Goal: Task Accomplishment & Management: Manage account settings

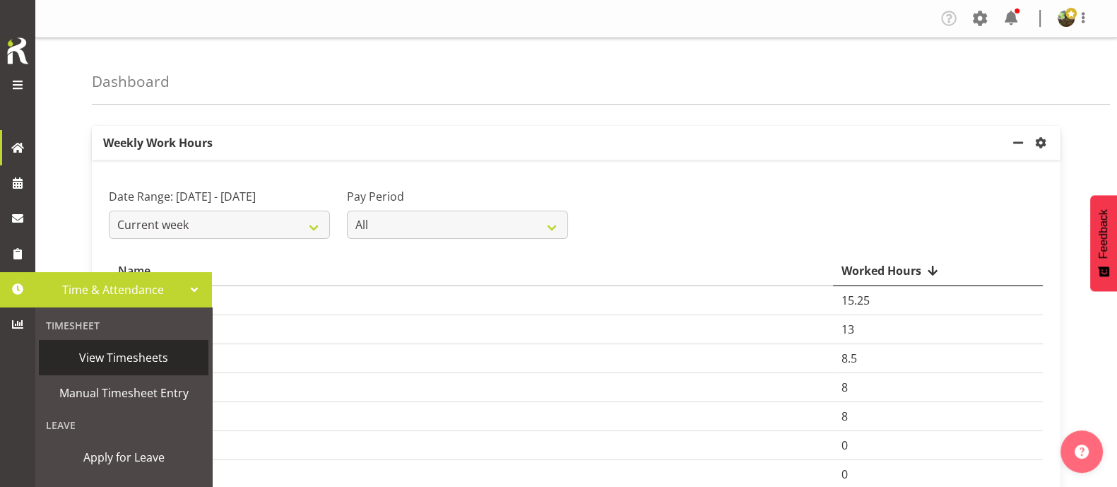
click at [105, 358] on span "View Timesheets" at bounding box center [123, 357] width 155 height 21
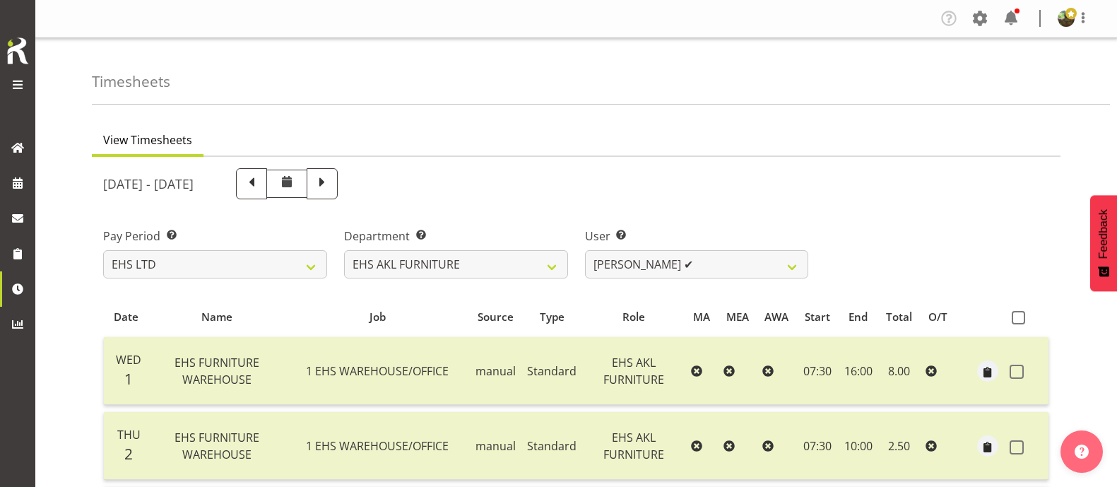
select select "7"
click at [721, 266] on select "[PERSON_NAME] ✔ [PERSON_NAME] ✔ [PERSON_NAME] ✔ [PERSON_NAME] ✔ [PERSON_NAME] ✔…" at bounding box center [697, 264] width 224 height 28
select select "8639"
click at [585, 250] on select "[PERSON_NAME] ✔ [PERSON_NAME] ✔ [PERSON_NAME] ✔ [PERSON_NAME] ✔ [PERSON_NAME] ✔…" at bounding box center [697, 264] width 224 height 28
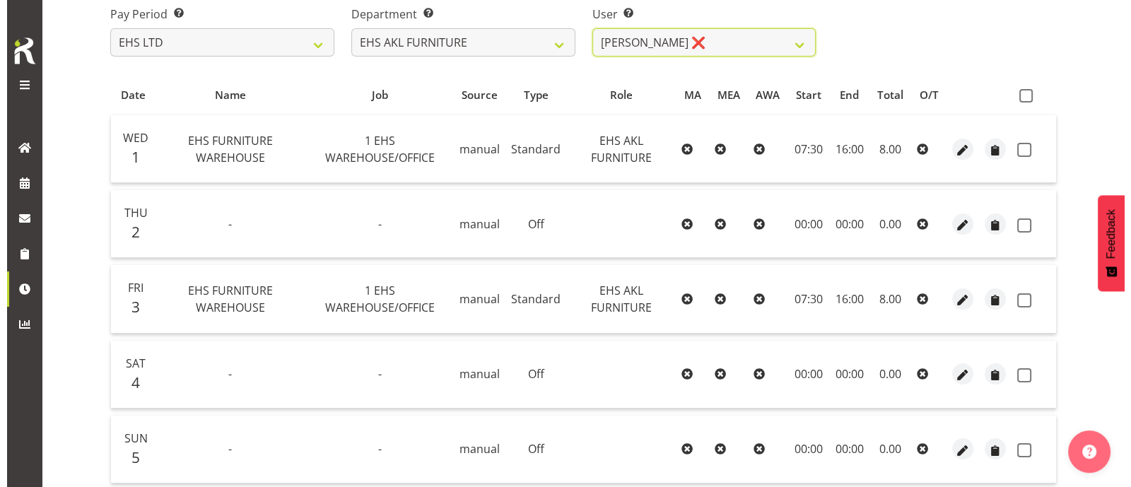
scroll to position [218, 0]
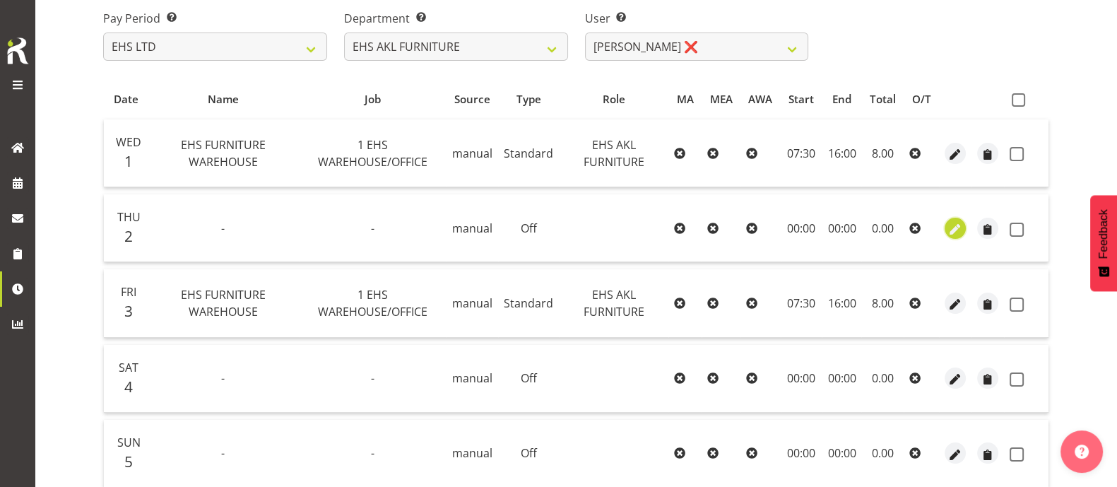
click at [949, 231] on span "button" at bounding box center [956, 229] width 16 height 16
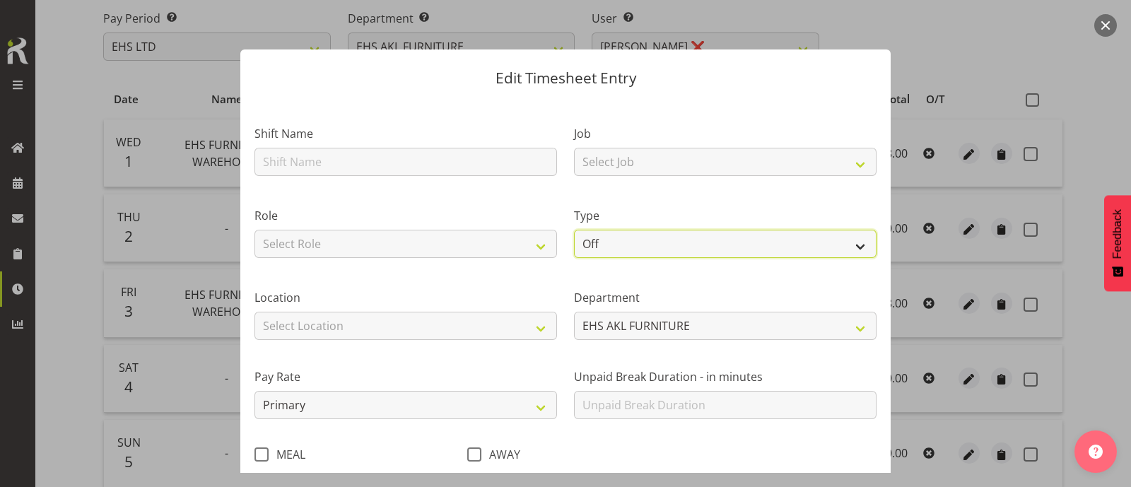
click at [606, 245] on select "Off Standard Public Holiday Public Holiday (Worked) Day In Lieu Annual Leave Si…" at bounding box center [725, 244] width 302 height 28
select select "Sick"
click at [574, 230] on select "Off Standard Public Holiday Public Holiday (Worked) Day In Lieu Annual Leave Si…" at bounding box center [725, 244] width 302 height 28
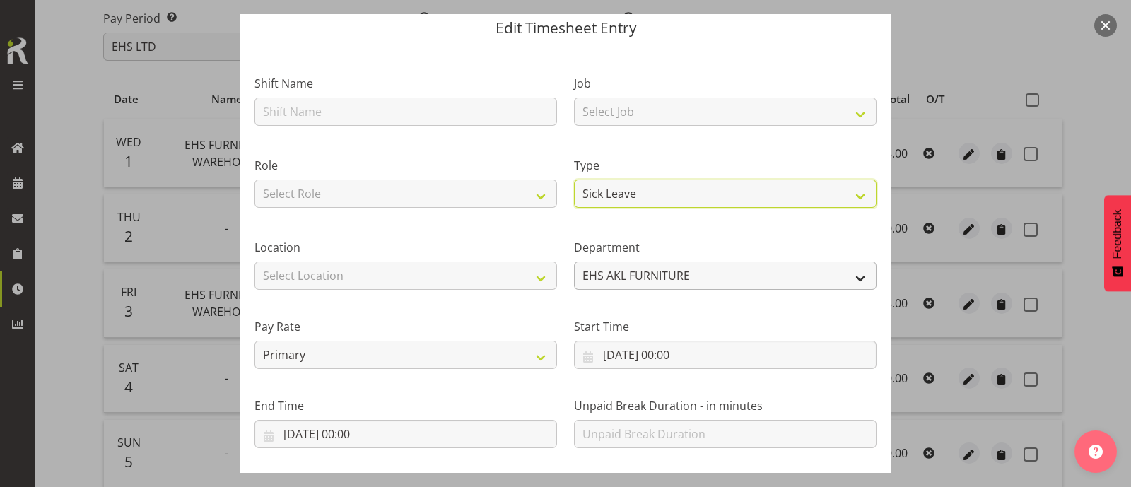
scroll to position [169, 0]
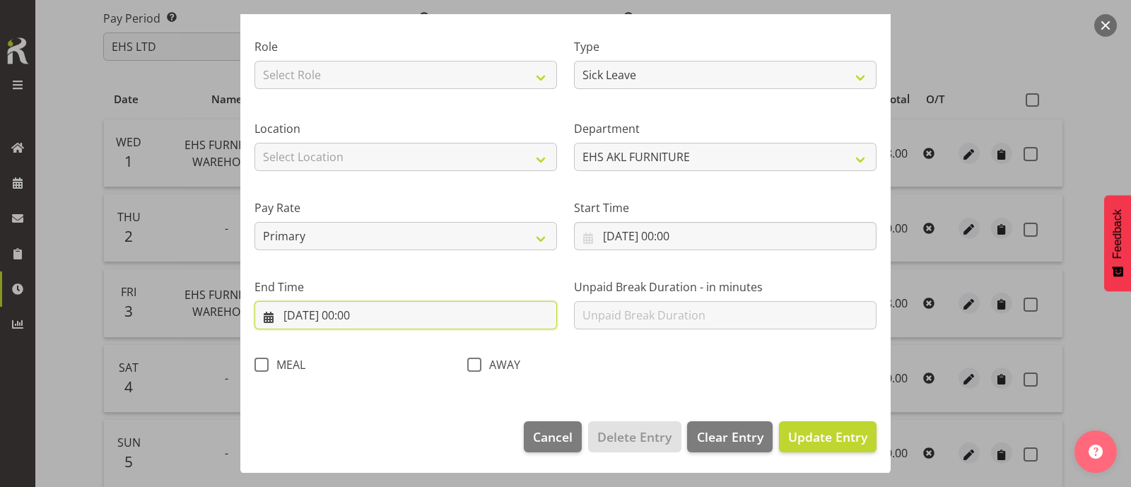
click at [360, 318] on input "[DATE] 00:00" at bounding box center [405, 315] width 302 height 28
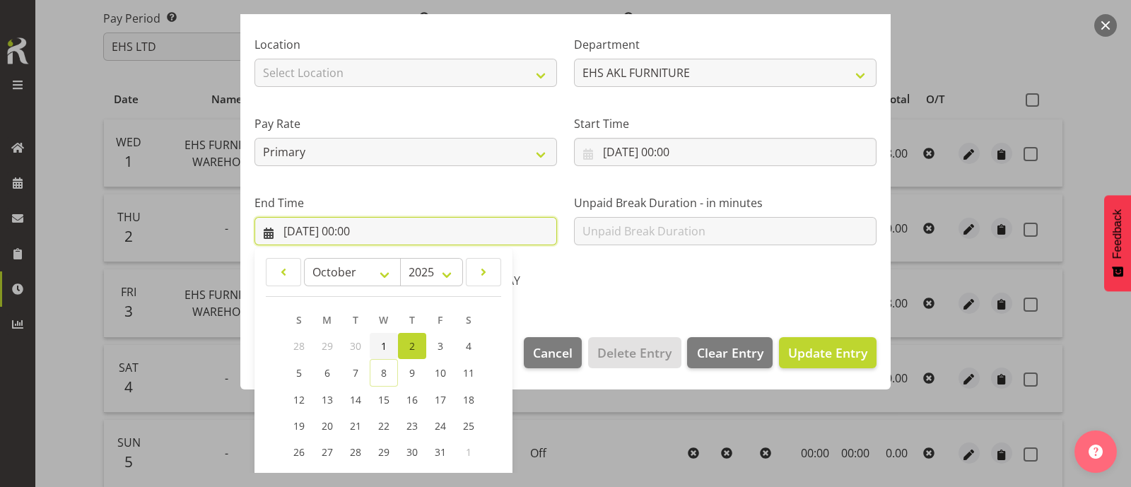
scroll to position [347, 0]
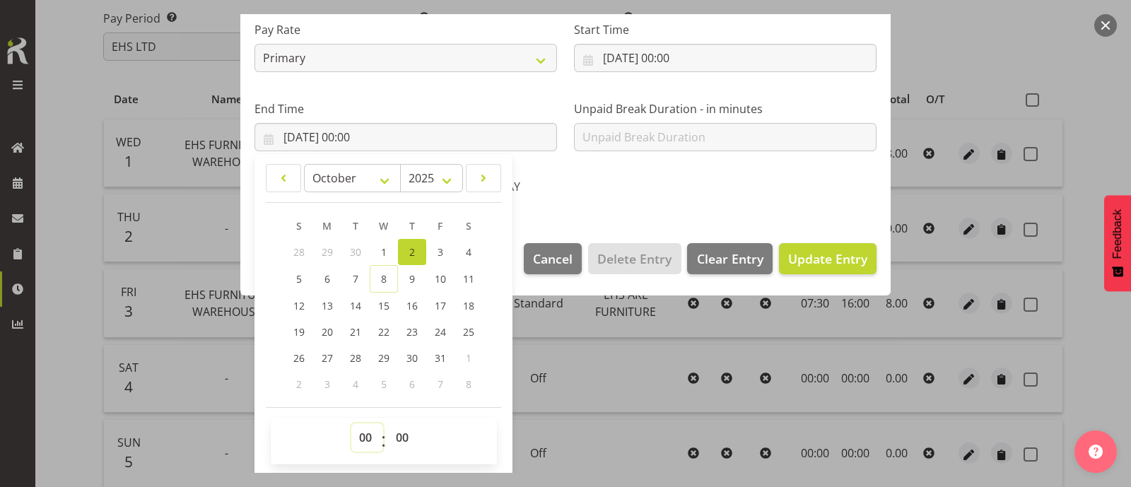
click at [366, 437] on select "00 01 02 03 04 05 06 07 08 09 10 11 12 13 14 15 16 17 18 19 20 21 22 23" at bounding box center [367, 437] width 32 height 28
select select "8"
click at [351, 423] on select "00 01 02 03 04 05 06 07 08 09 10 11 12 13 14 15 16 17 18 19 20 21 22 23" at bounding box center [367, 437] width 32 height 28
type input "[DATE] 08:00"
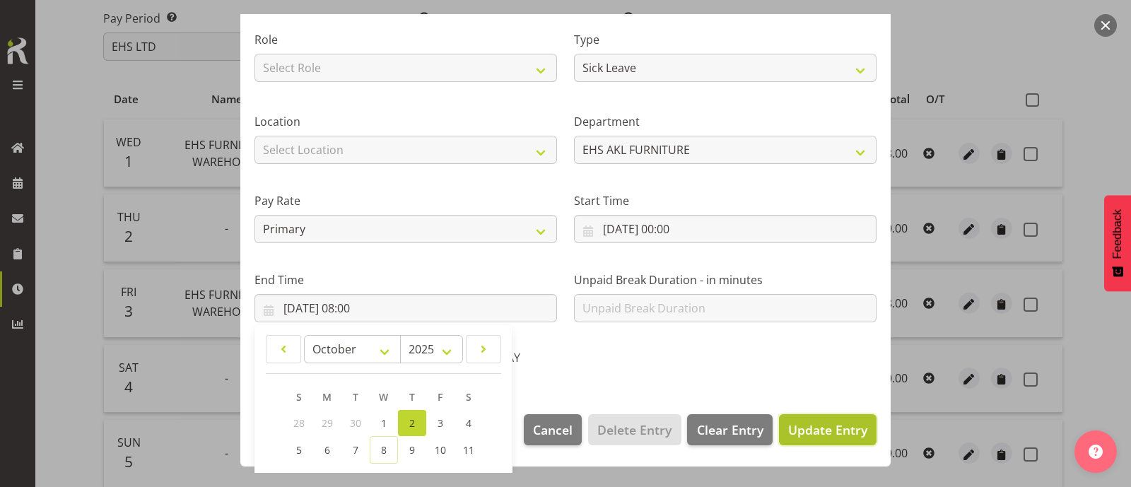
click at [800, 426] on span "Update Entry" at bounding box center [827, 429] width 79 height 17
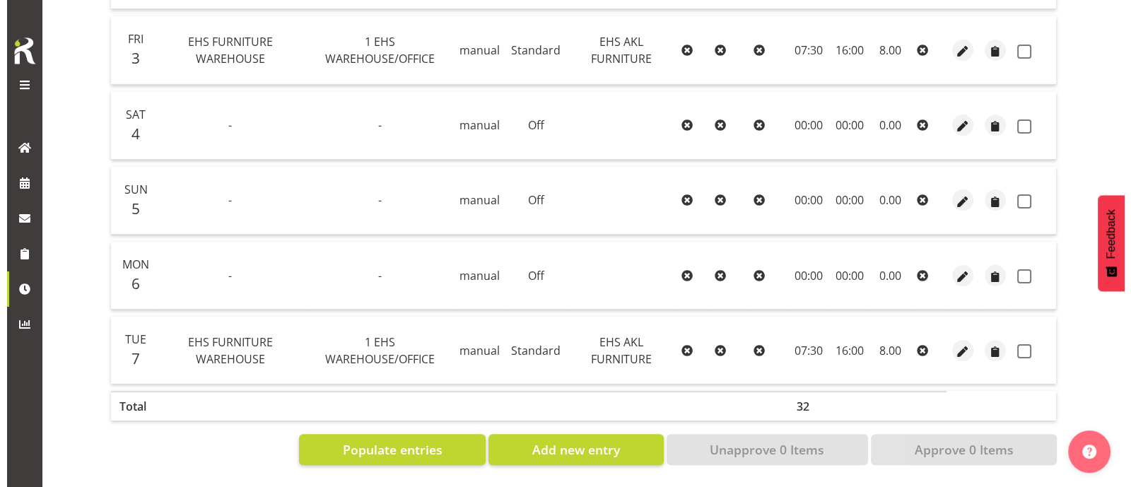
scroll to position [483, 0]
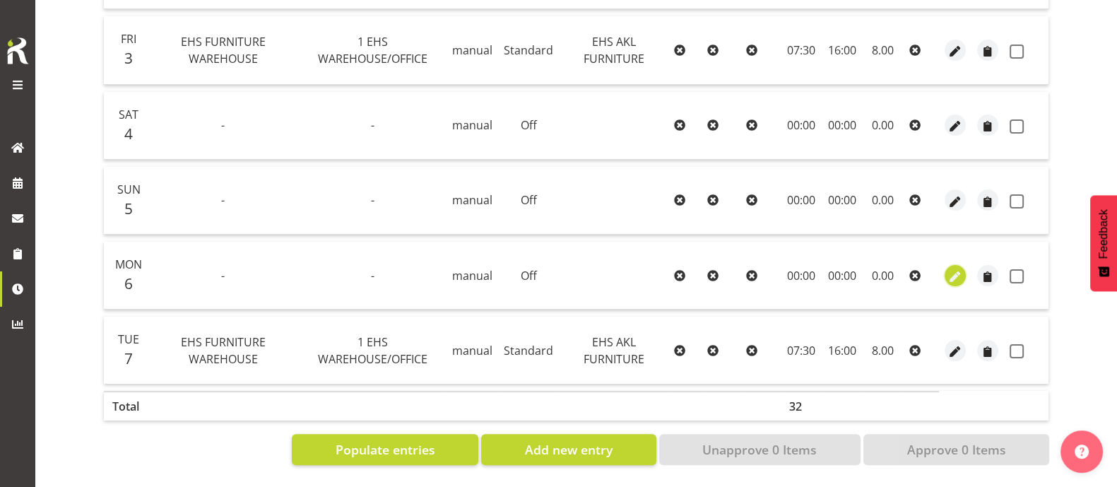
click at [956, 269] on span "button" at bounding box center [956, 277] width 16 height 16
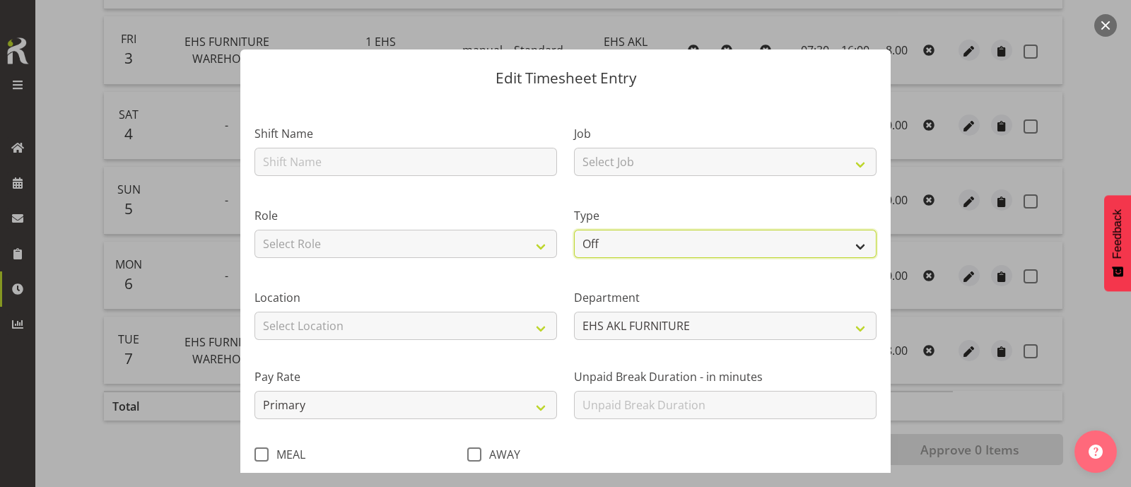
click at [604, 247] on select "Off Standard Public Holiday Public Holiday (Worked) Day In Lieu Annual Leave Si…" at bounding box center [725, 244] width 302 height 28
select select "Sick"
click at [574, 230] on select "Off Standard Public Holiday Public Holiday (Worked) Day In Lieu Annual Leave Si…" at bounding box center [725, 244] width 302 height 28
select select "9"
select select "2025"
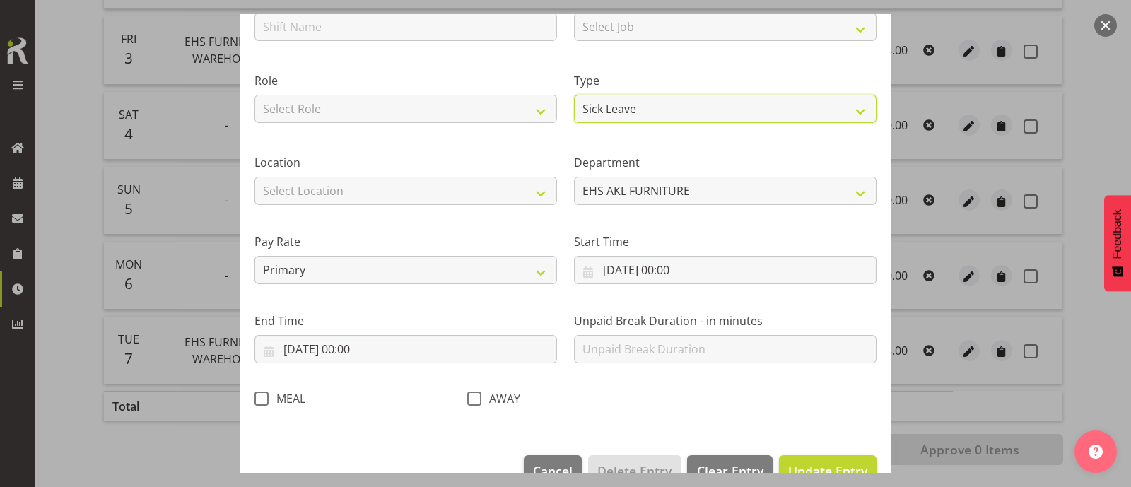
scroll to position [169, 0]
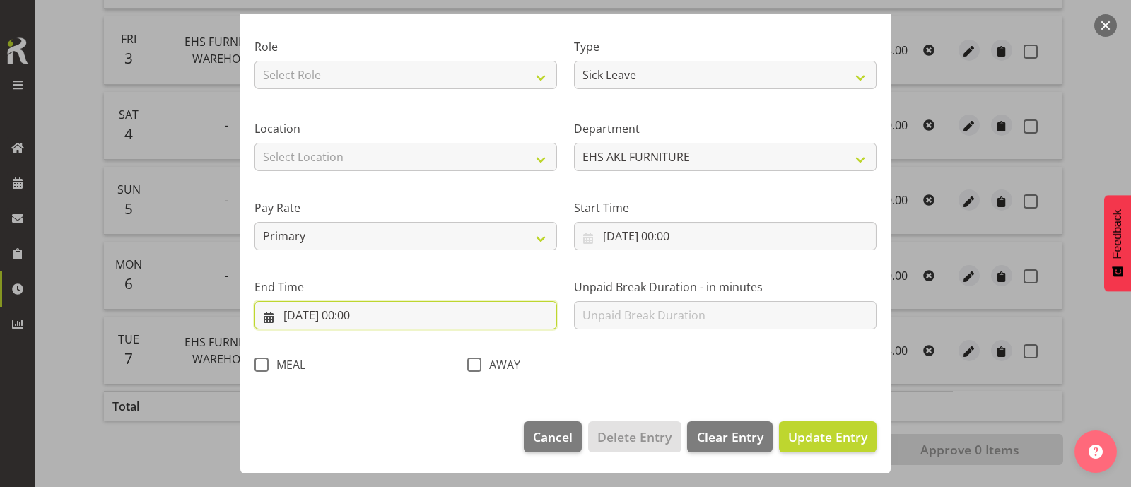
click at [353, 316] on input "[DATE] 00:00" at bounding box center [405, 315] width 302 height 28
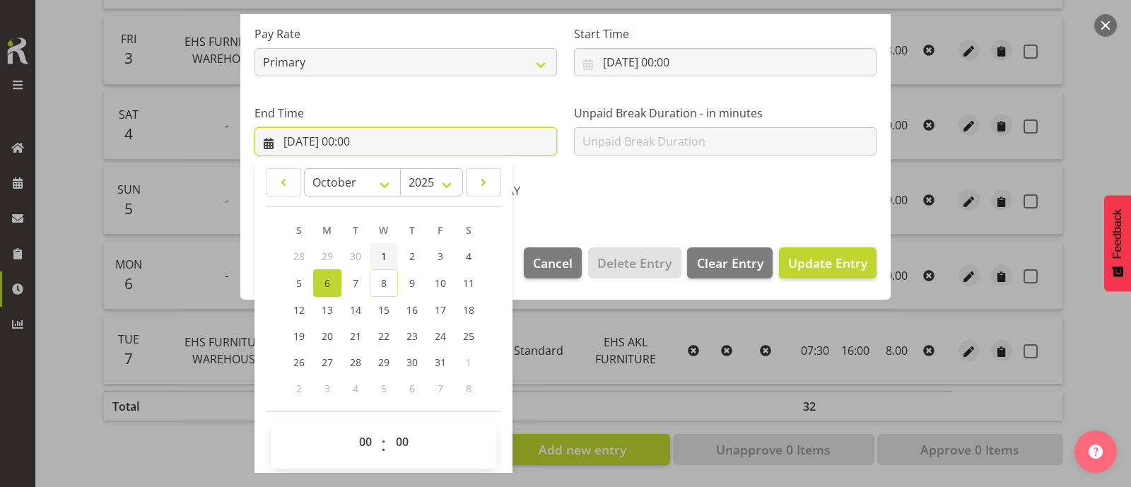
scroll to position [347, 0]
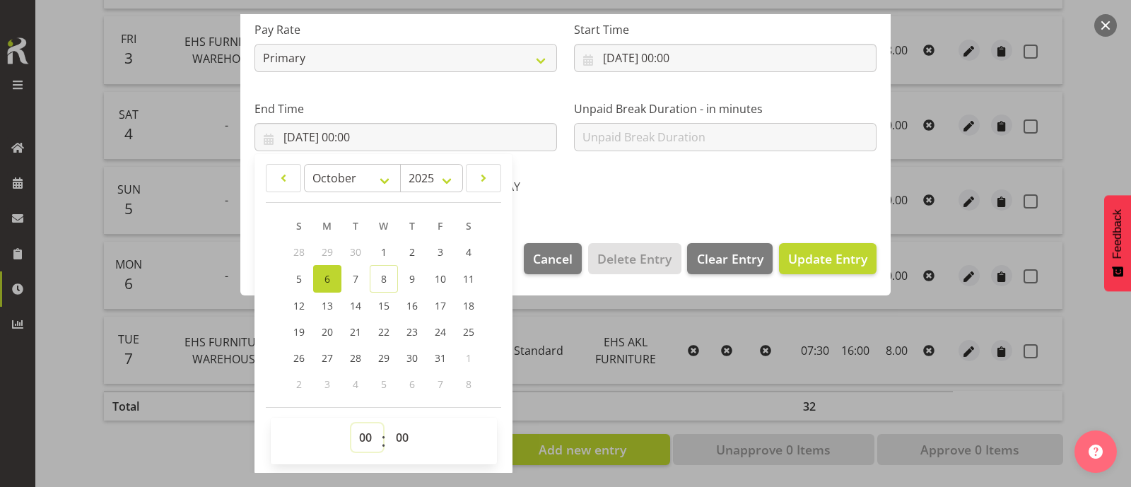
click at [370, 439] on select "00 01 02 03 04 05 06 07 08 09 10 11 12 13 14 15 16 17 18 19 20 21 22 23" at bounding box center [367, 437] width 32 height 28
select select "8"
click at [351, 423] on select "00 01 02 03 04 05 06 07 08 09 10 11 12 13 14 15 16 17 18 19 20 21 22 23" at bounding box center [367, 437] width 32 height 28
type input "[DATE] 08:00"
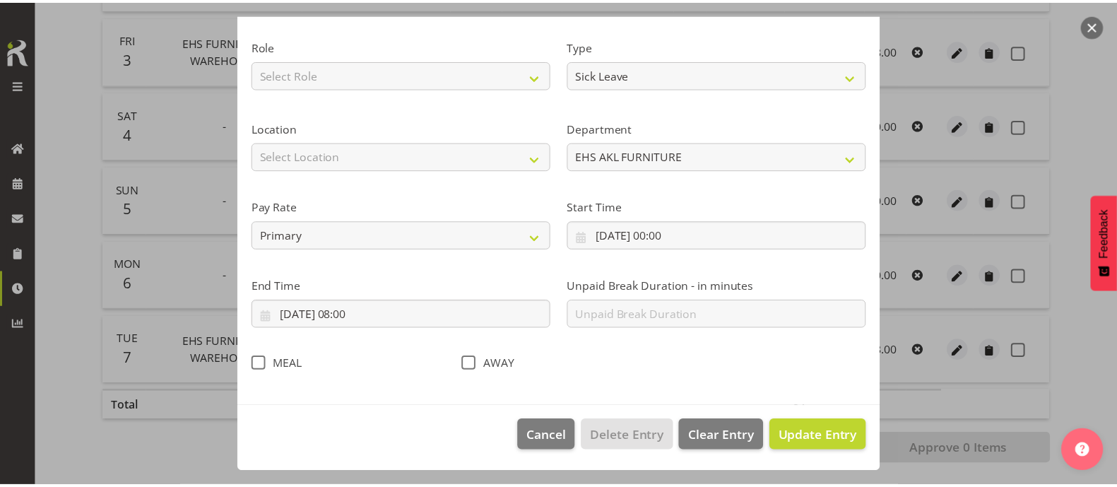
scroll to position [169, 0]
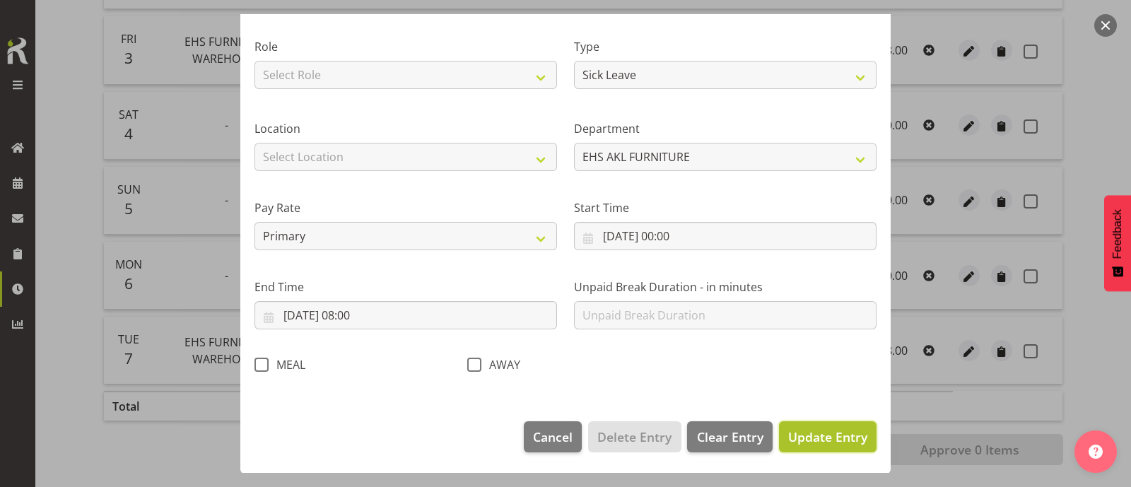
click at [822, 430] on span "Update Entry" at bounding box center [827, 436] width 79 height 17
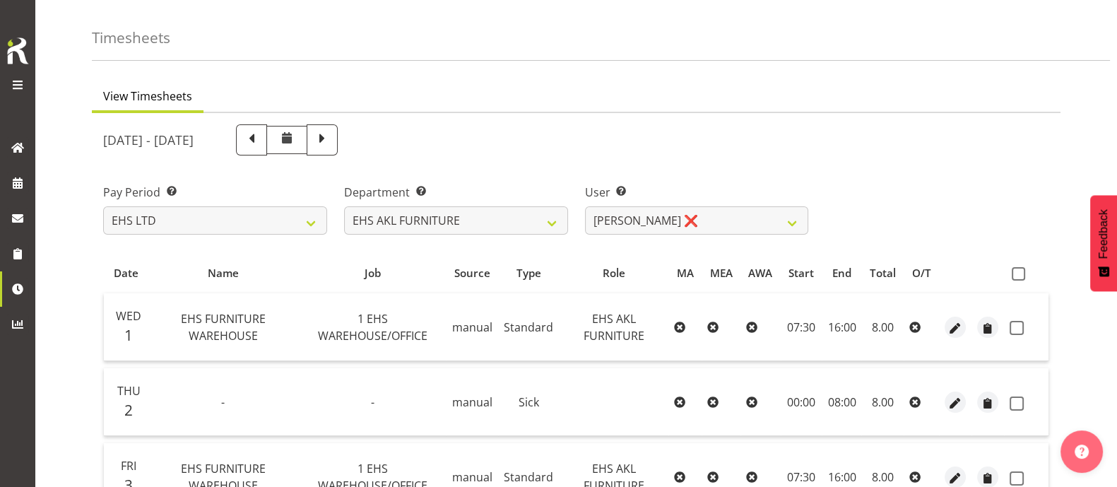
scroll to position [41, 0]
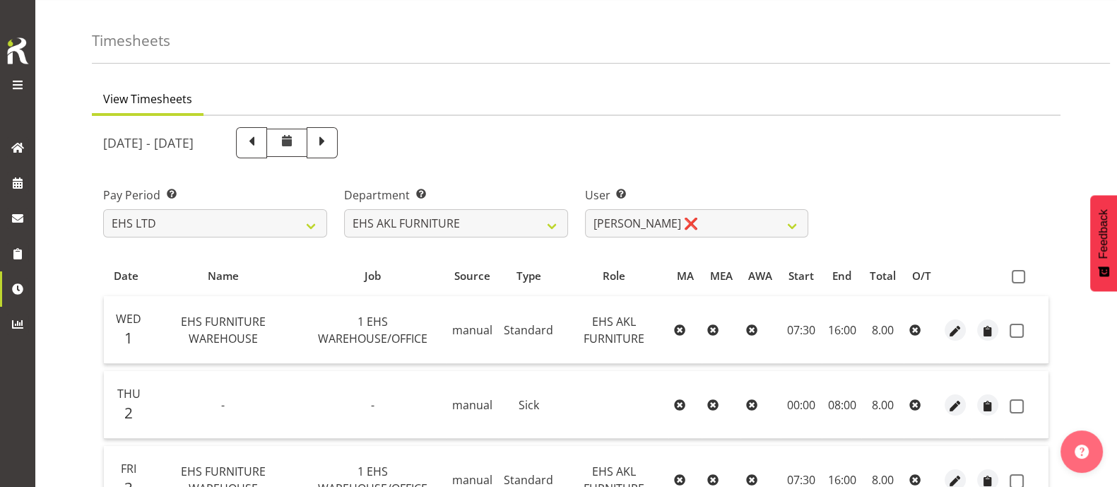
click at [1020, 278] on span at bounding box center [1018, 276] width 13 height 13
click at [1020, 278] on input "checkbox" at bounding box center [1016, 276] width 9 height 9
checkbox input "true"
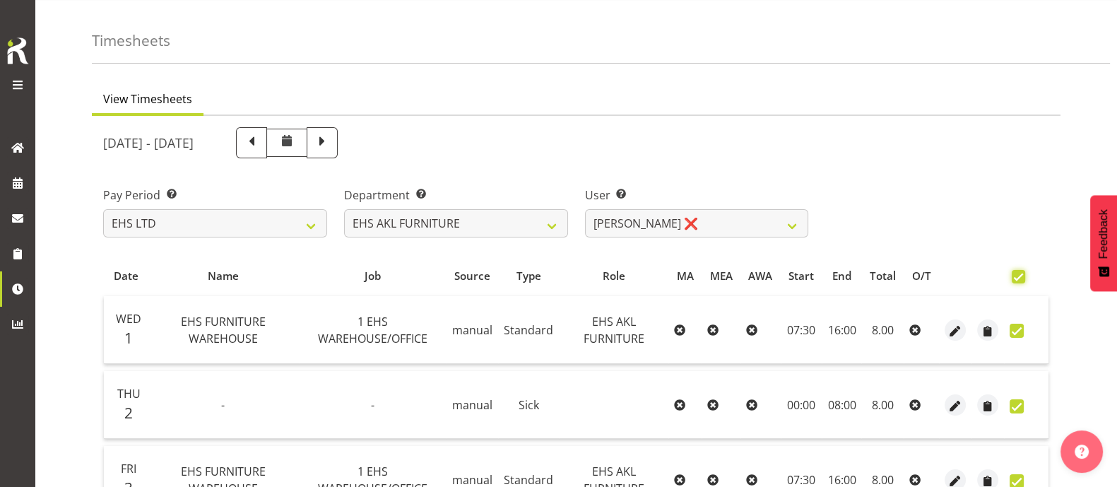
checkbox input "true"
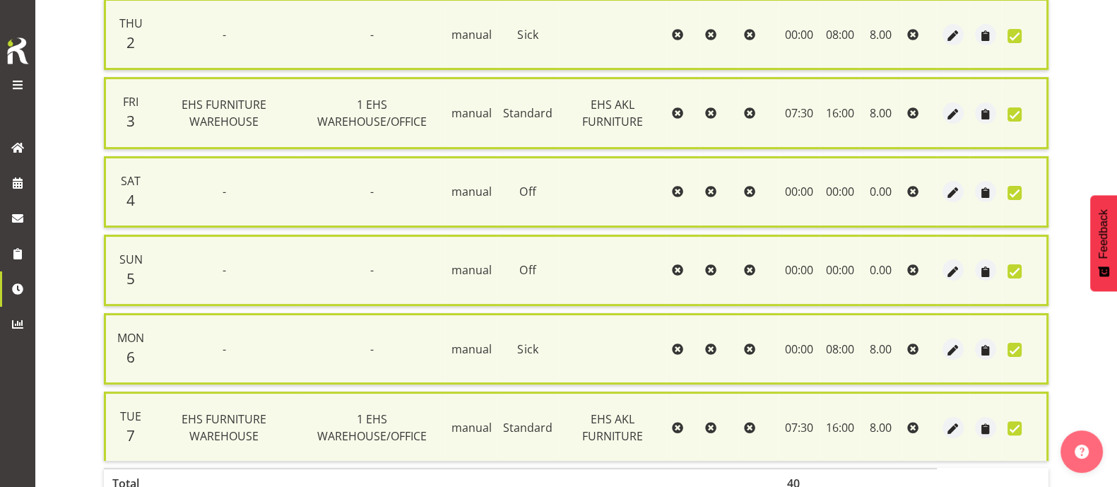
scroll to position [502, 0]
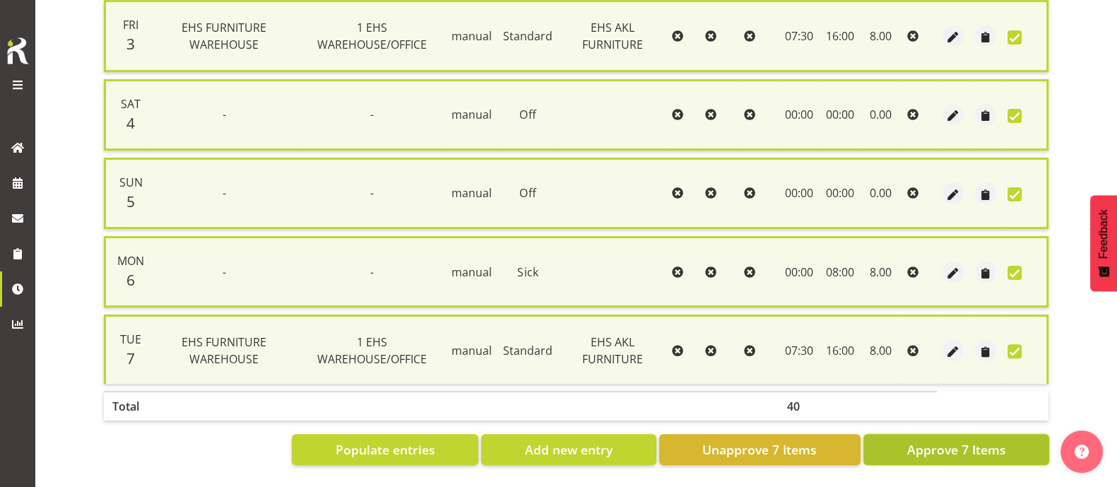
click at [1013, 434] on button "Approve 7 Items" at bounding box center [956, 449] width 186 height 31
checkbox input "false"
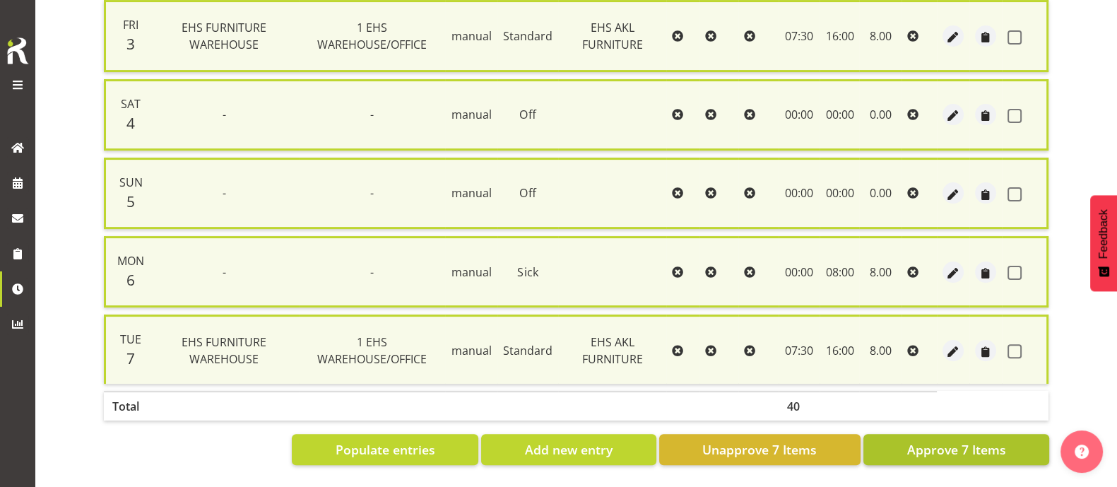
checkbox input "false"
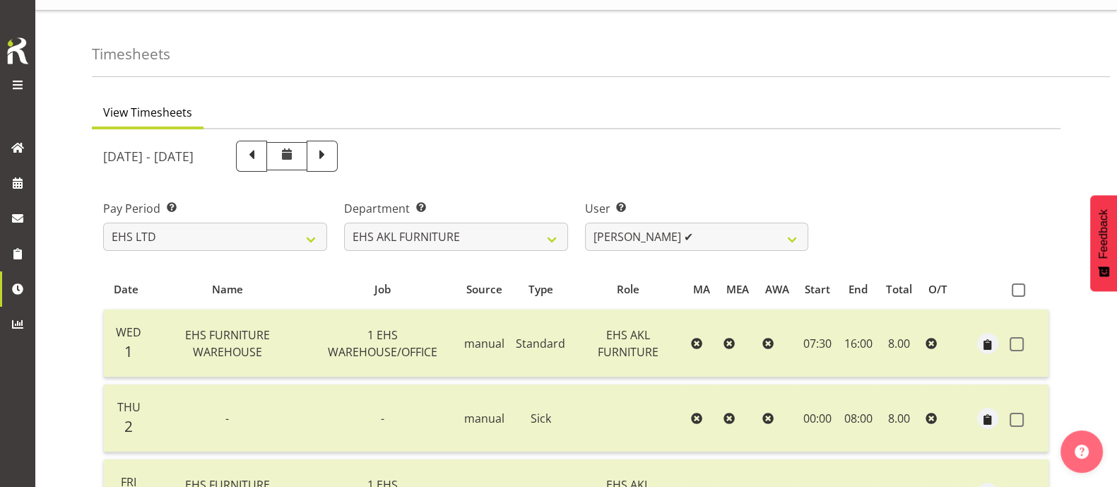
scroll to position [0, 0]
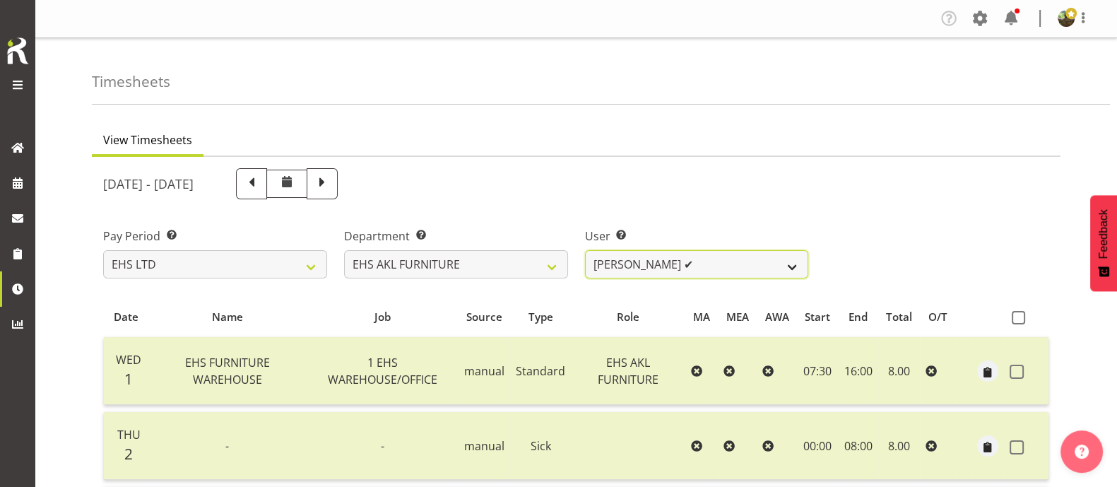
click at [720, 268] on select "[PERSON_NAME] ✔ [PERSON_NAME] ✔ [PERSON_NAME] ✔ [PERSON_NAME] ✔ [PERSON_NAME] ✔…" at bounding box center [697, 264] width 224 height 28
click at [724, 259] on select "[PERSON_NAME] ✔ [PERSON_NAME] ✔ [PERSON_NAME] ✔ [PERSON_NAME] ✔ [PERSON_NAME] ✔…" at bounding box center [697, 264] width 224 height 28
drag, startPoint x: 936, startPoint y: 164, endPoint x: 944, endPoint y: 179, distance: 16.8
click at [936, 165] on div "[DATE] - [DATE]" at bounding box center [576, 184] width 963 height 48
